Goal: Browse casually: Explore the website without a specific task or goal

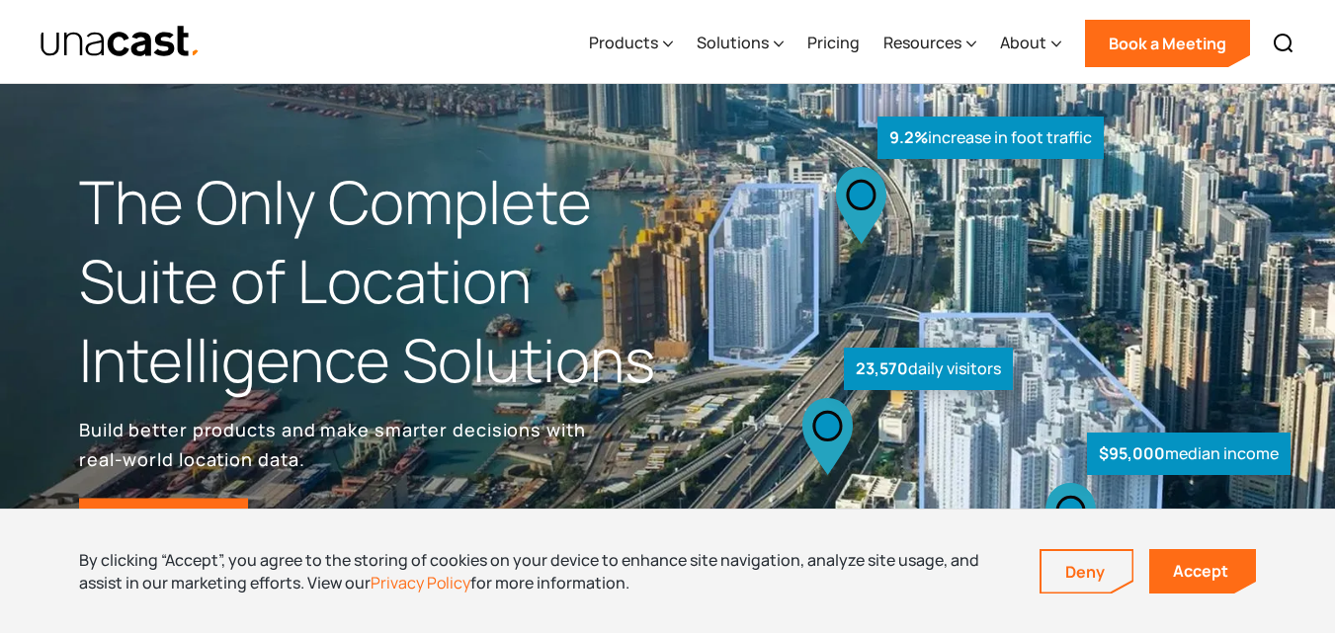
scroll to position [4971, 0]
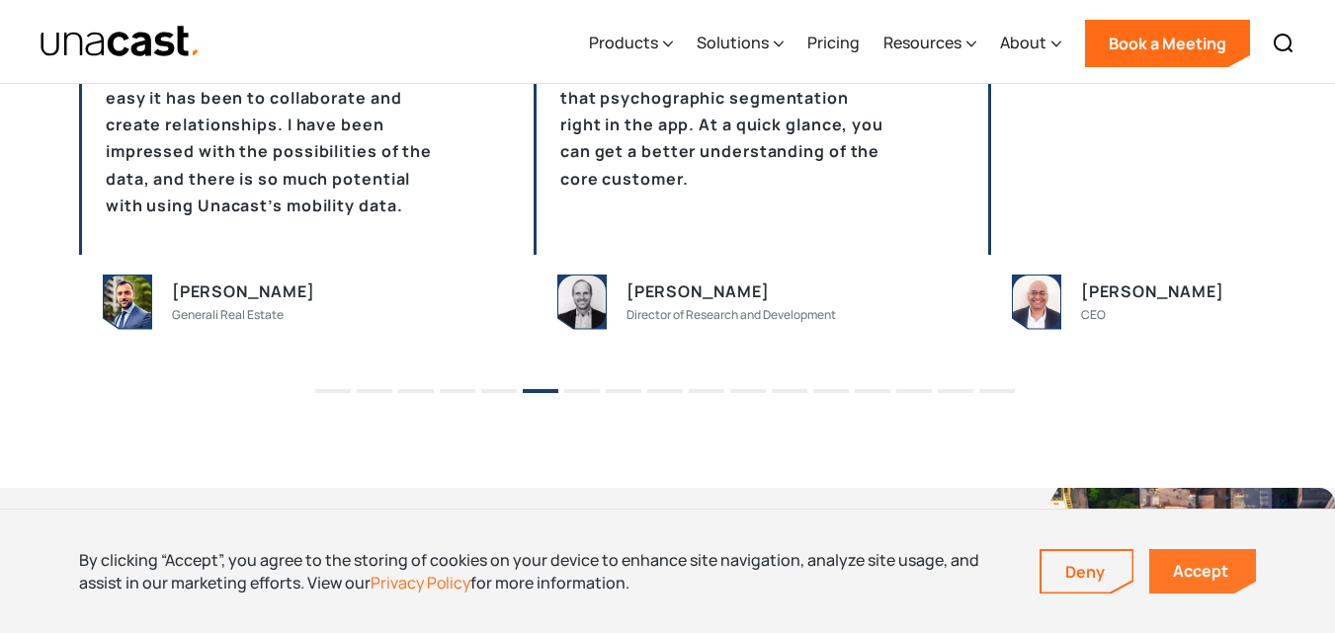
click at [1175, 562] on link "Accept" at bounding box center [1202, 571] width 107 height 44
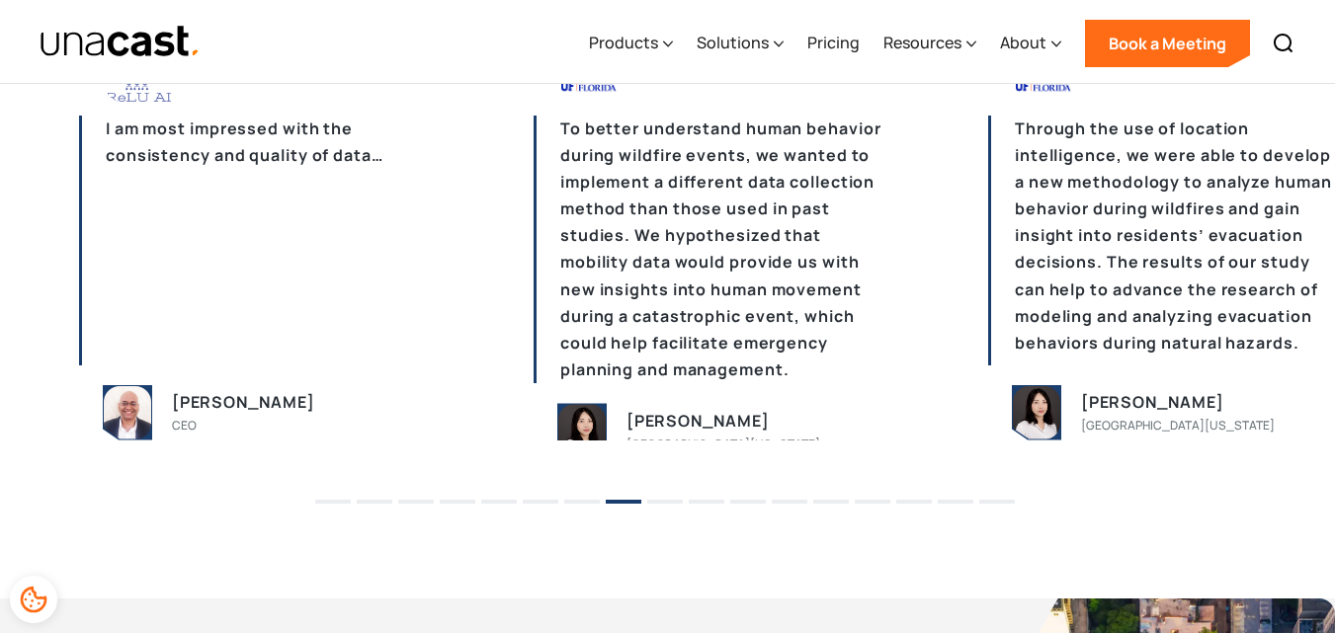
scroll to position [4825, 0]
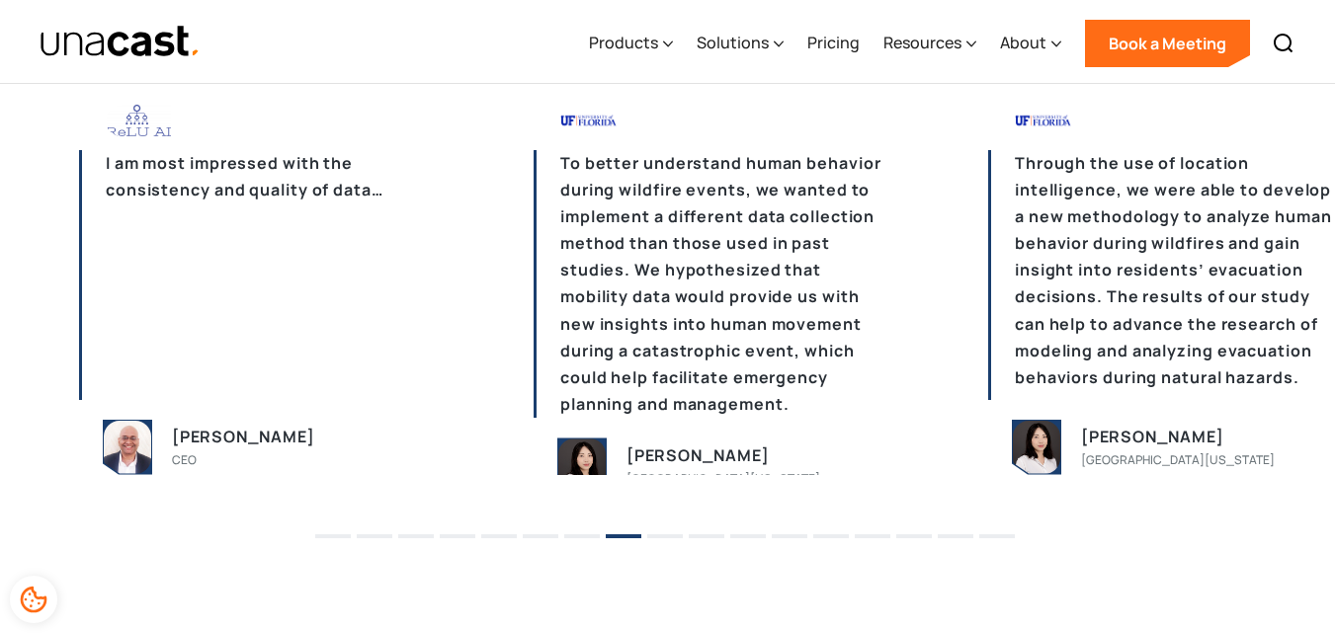
click at [663, 540] on li "9" at bounding box center [665, 530] width 36 height 30
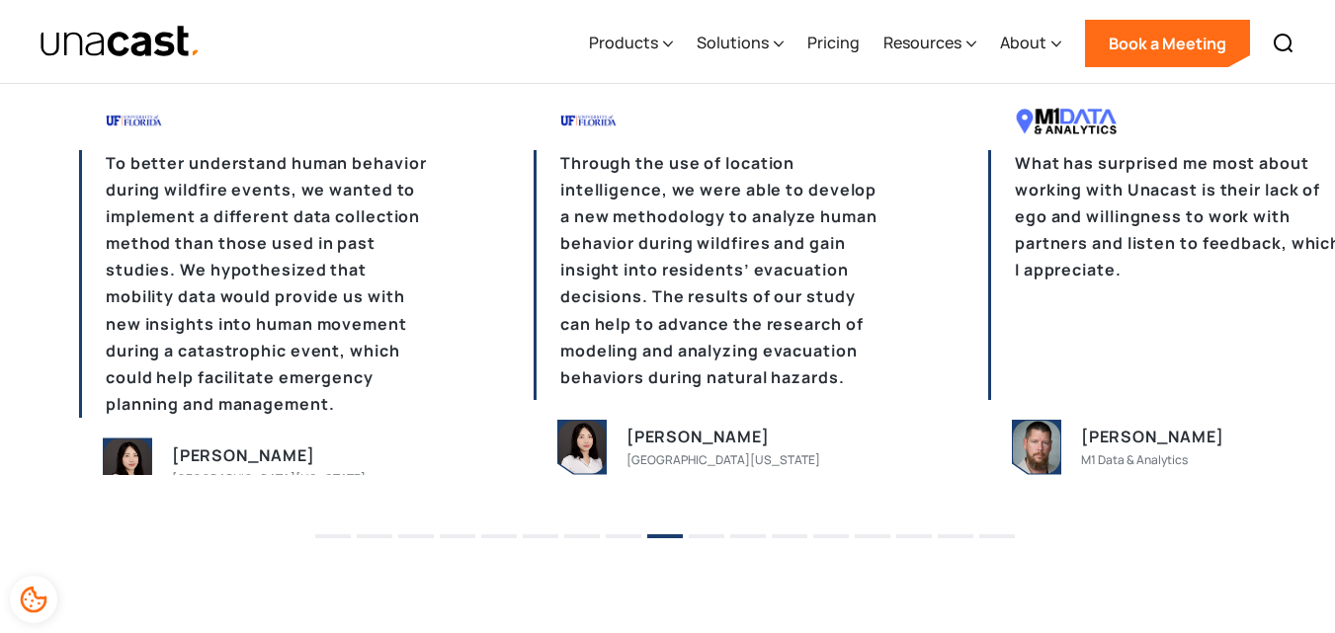
click at [717, 538] on button "10" at bounding box center [707, 537] width 36 height 4
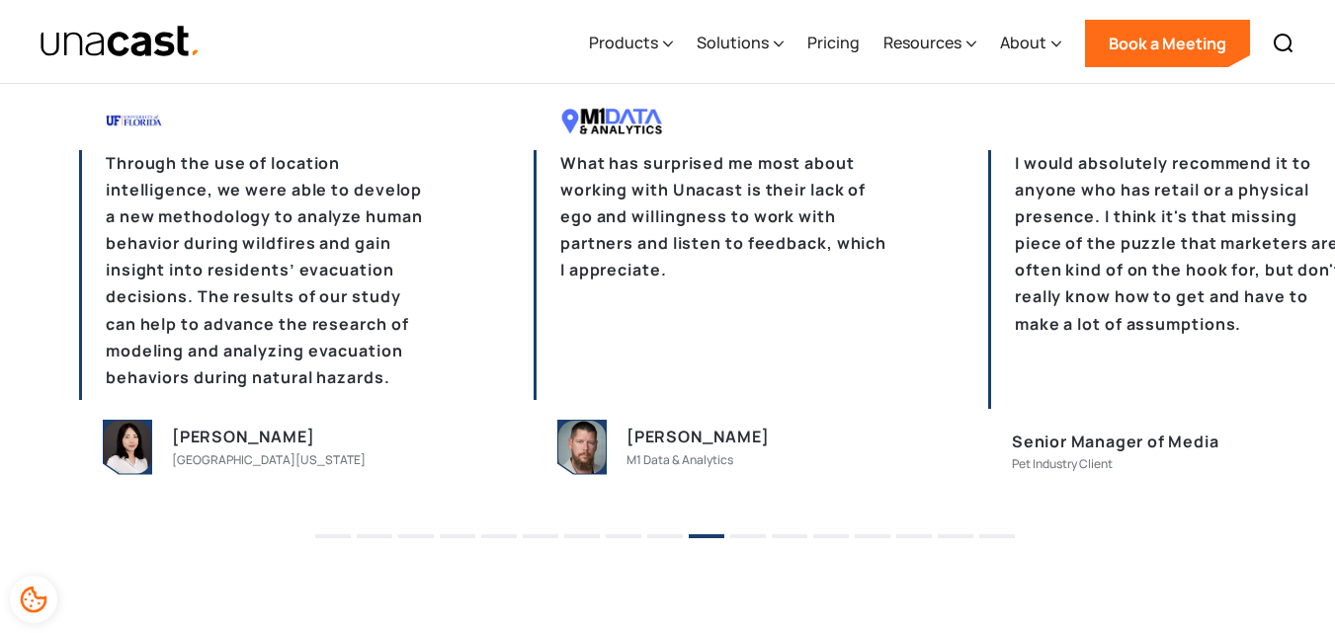
click at [744, 537] on button "11" at bounding box center [748, 537] width 36 height 4
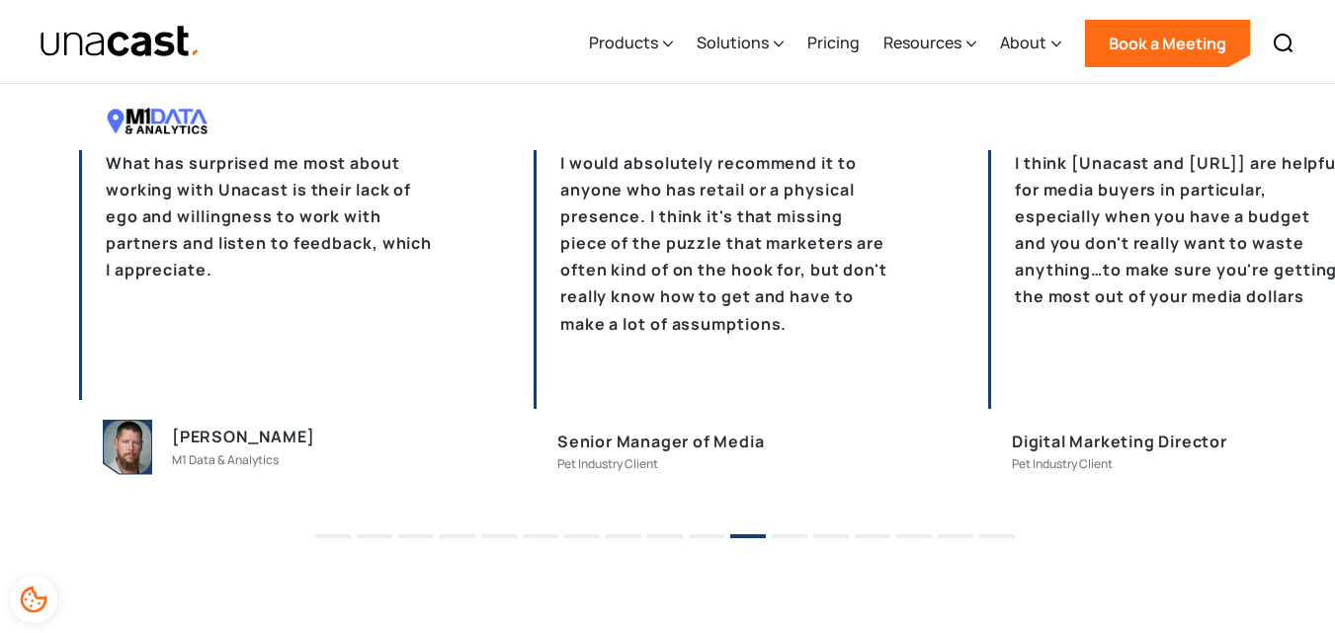
click at [802, 537] on button "12" at bounding box center [790, 537] width 36 height 4
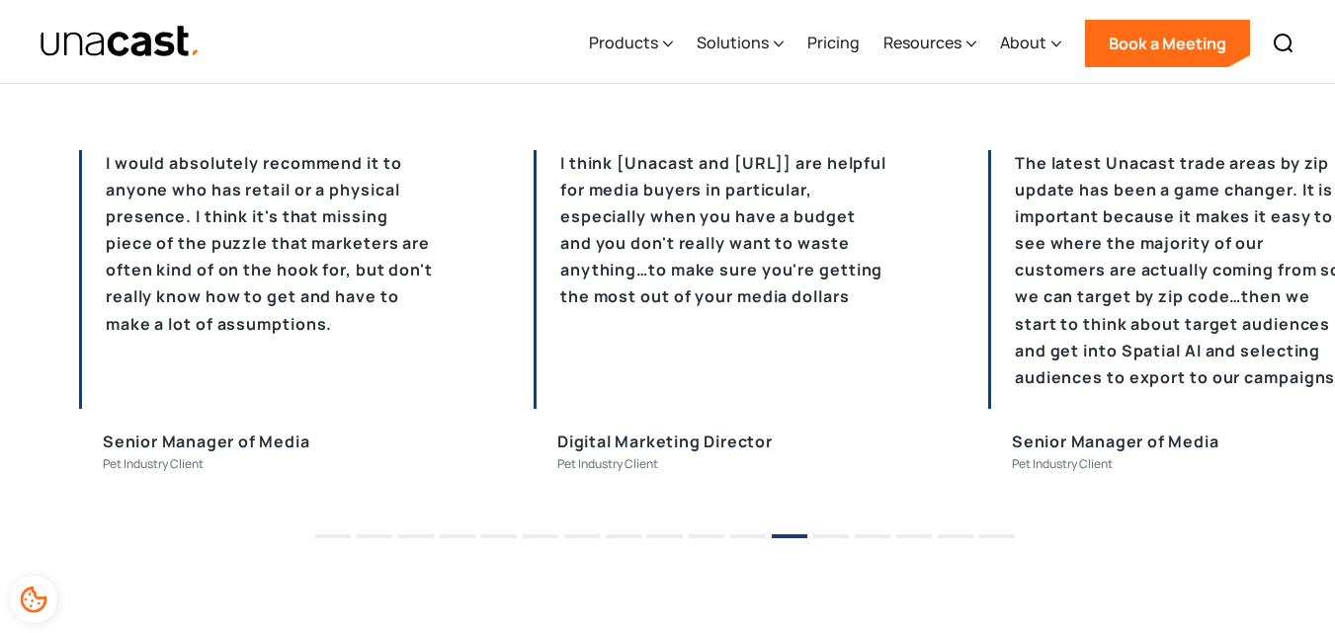
click at [837, 532] on li "13" at bounding box center [831, 530] width 36 height 30
drag, startPoint x: 827, startPoint y: 537, endPoint x: 862, endPoint y: 540, distance: 34.7
click at [833, 538] on button "13" at bounding box center [831, 537] width 36 height 4
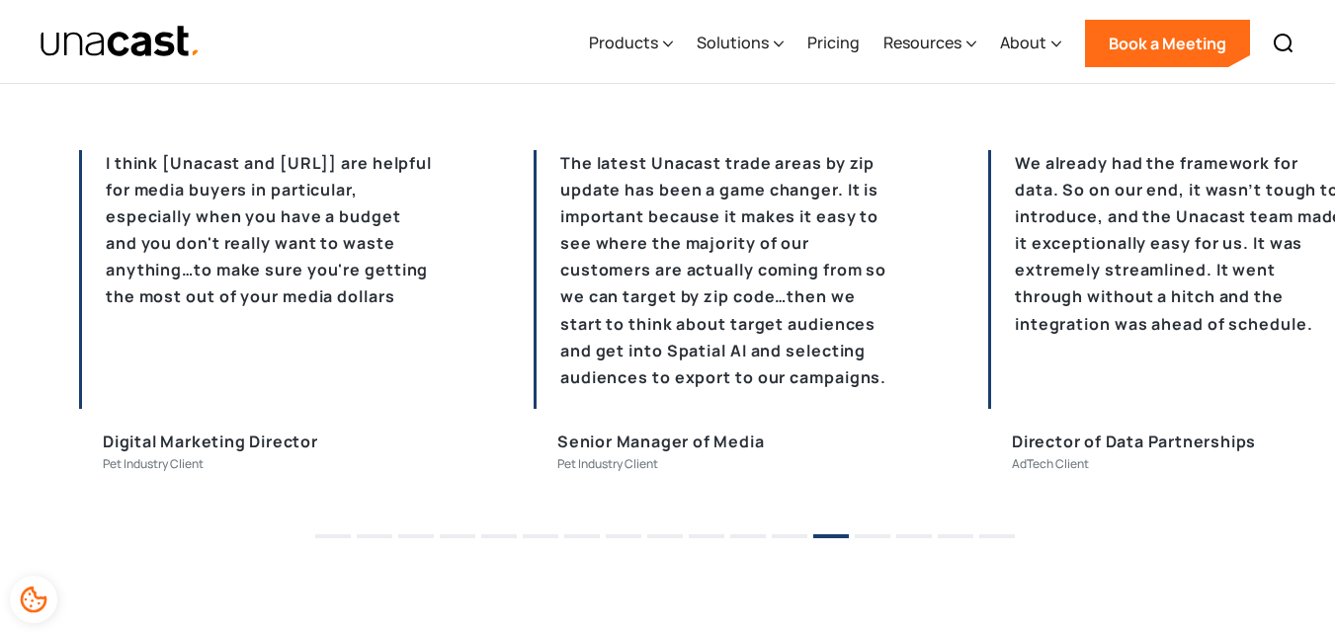
click at [871, 540] on li "14" at bounding box center [873, 530] width 36 height 30
click at [876, 538] on button "14" at bounding box center [873, 537] width 36 height 4
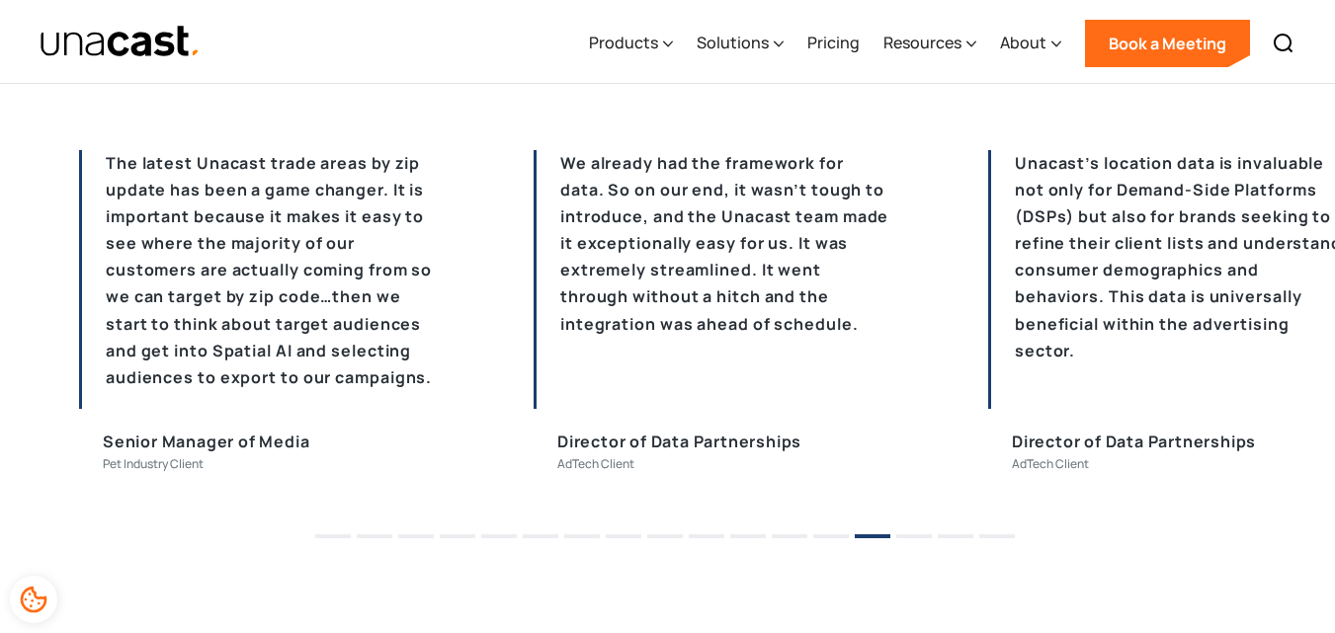
click at [910, 538] on button "15" at bounding box center [914, 537] width 36 height 4
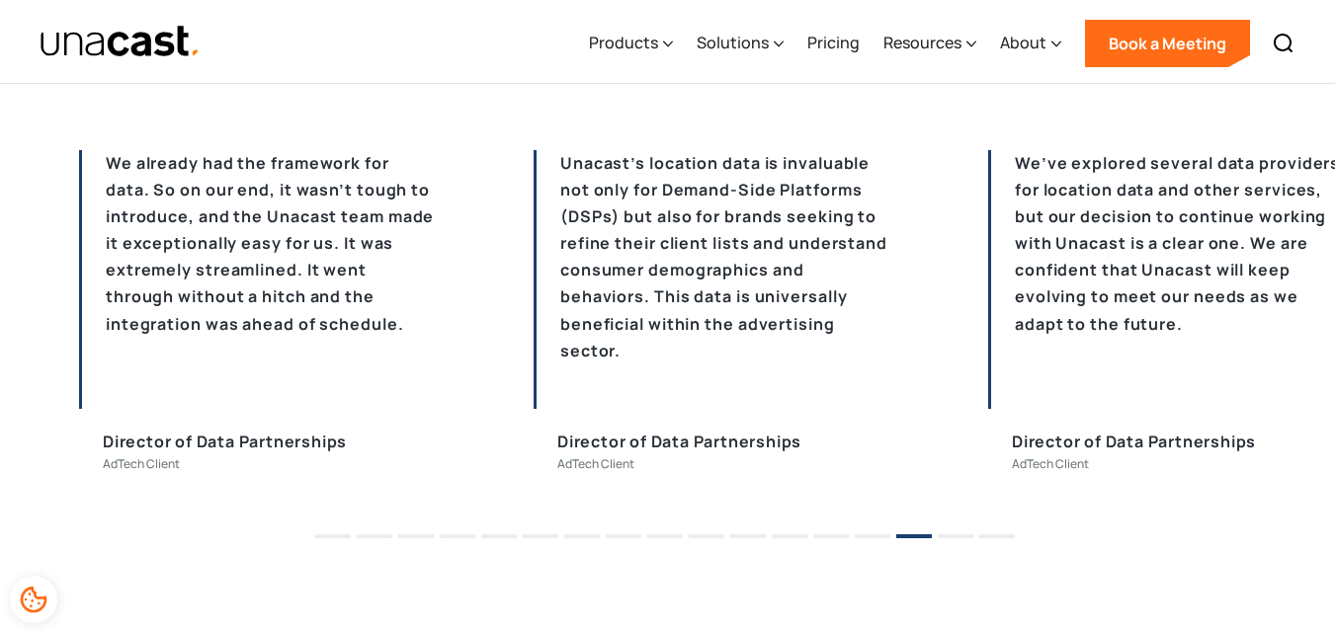
click at [947, 538] on button "16" at bounding box center [956, 537] width 36 height 4
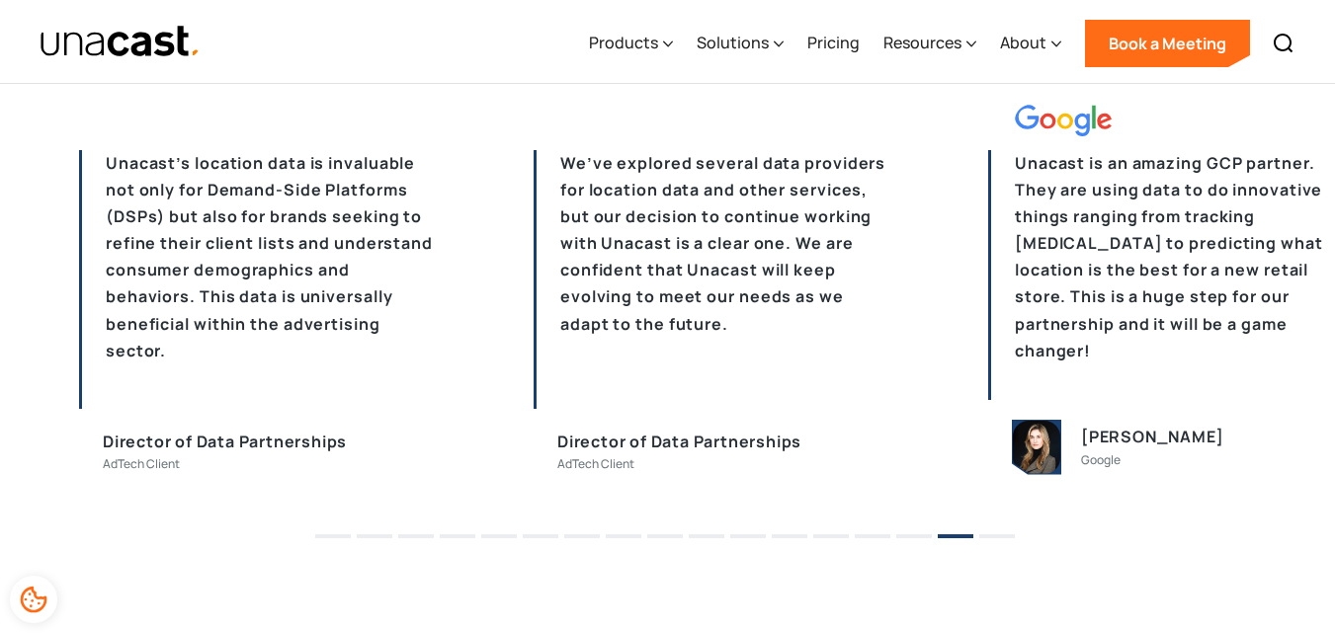
click at [985, 541] on li "17" at bounding box center [997, 530] width 36 height 30
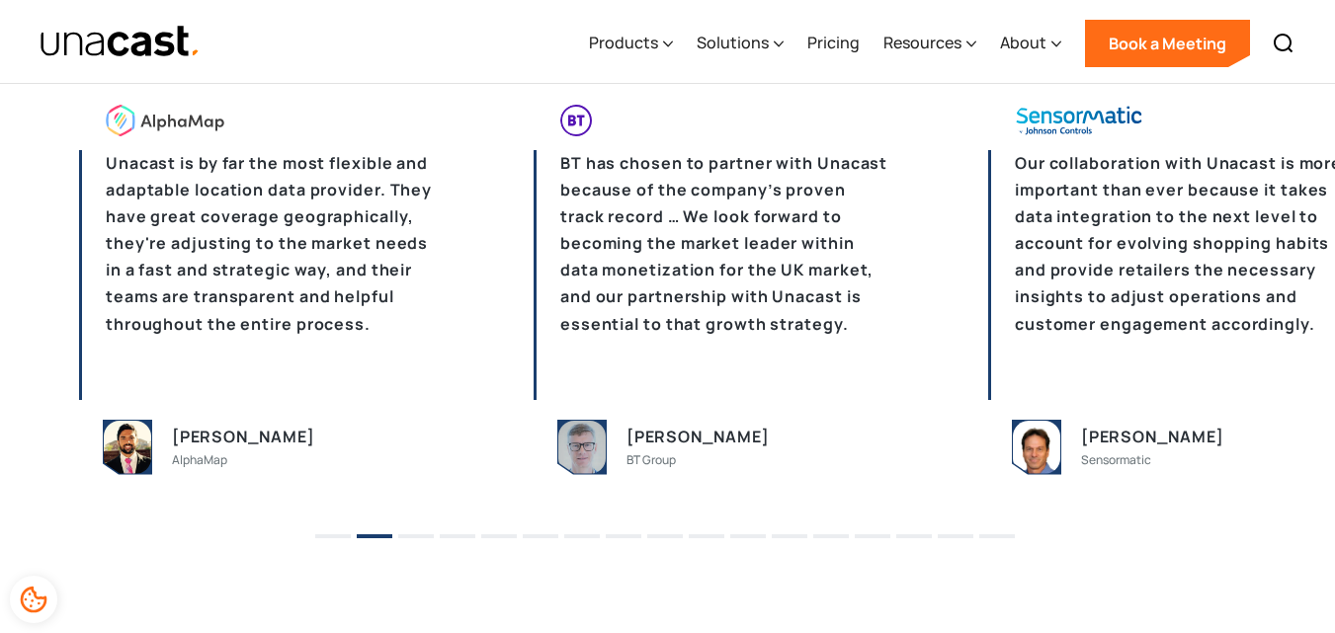
scroll to position [1979, 0]
